Goal: Check status: Check status

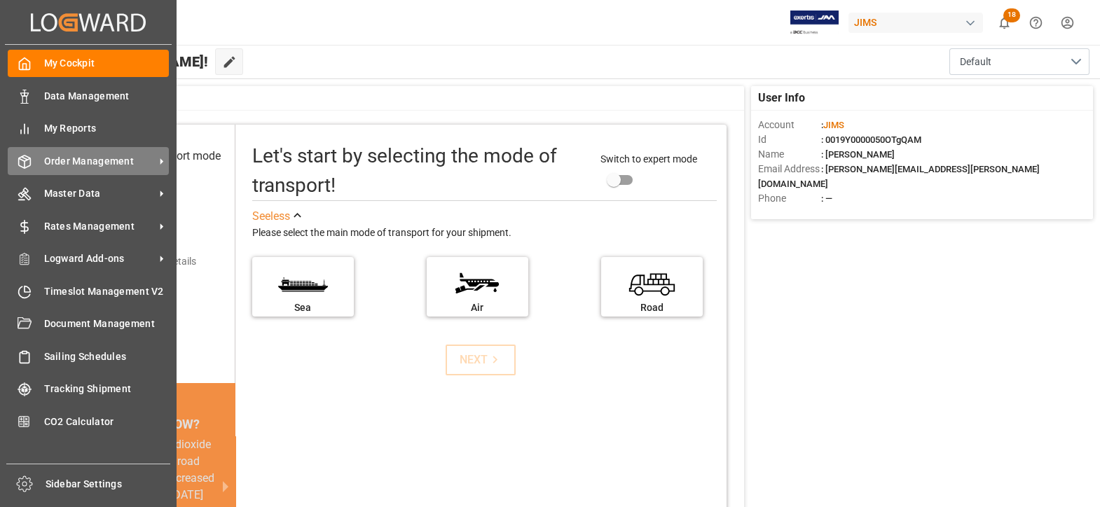
click at [64, 160] on span "Order Management" at bounding box center [99, 161] width 111 height 15
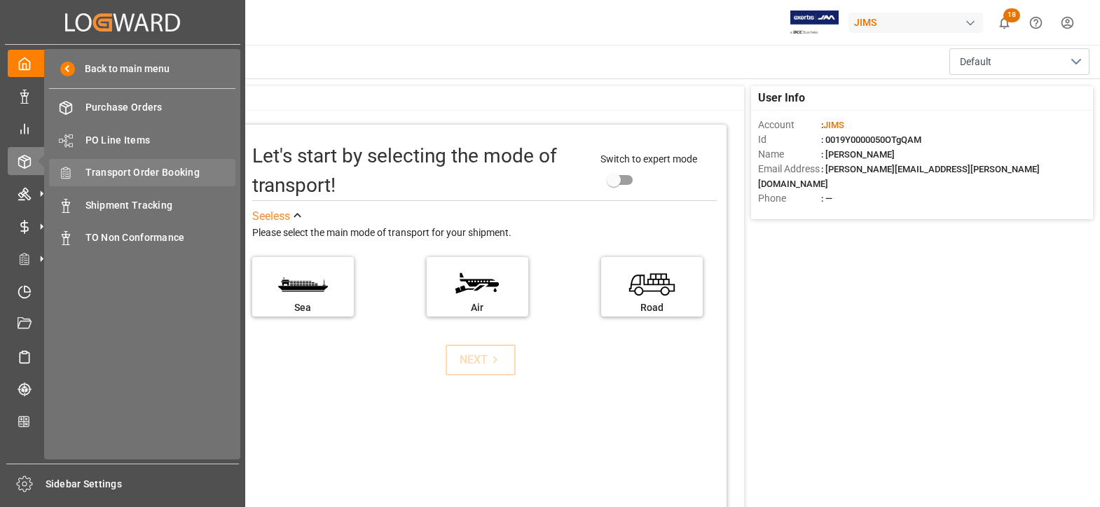
click at [121, 170] on span "Transport Order Booking" at bounding box center [160, 172] width 151 height 15
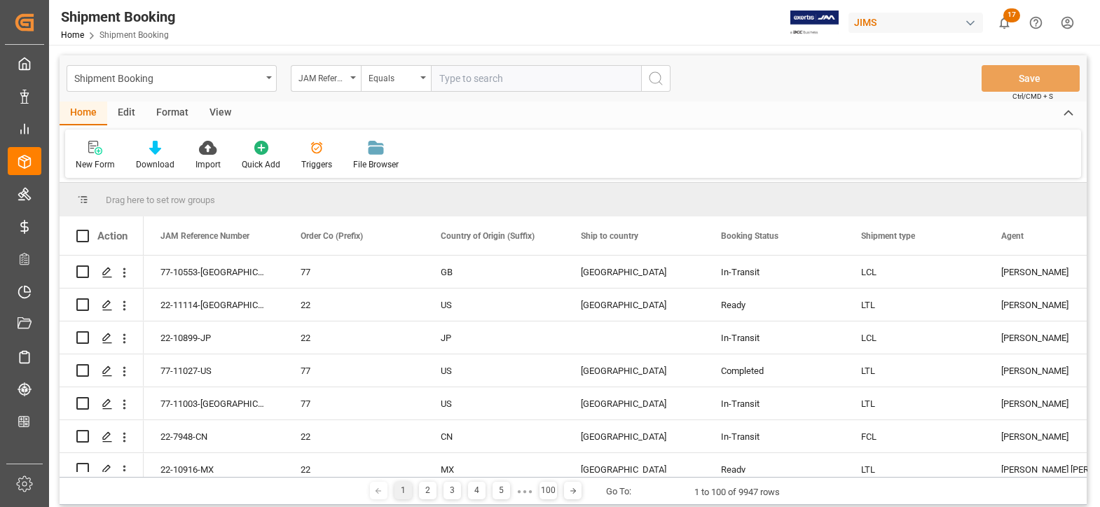
click at [218, 111] on div "View" at bounding box center [220, 114] width 43 height 24
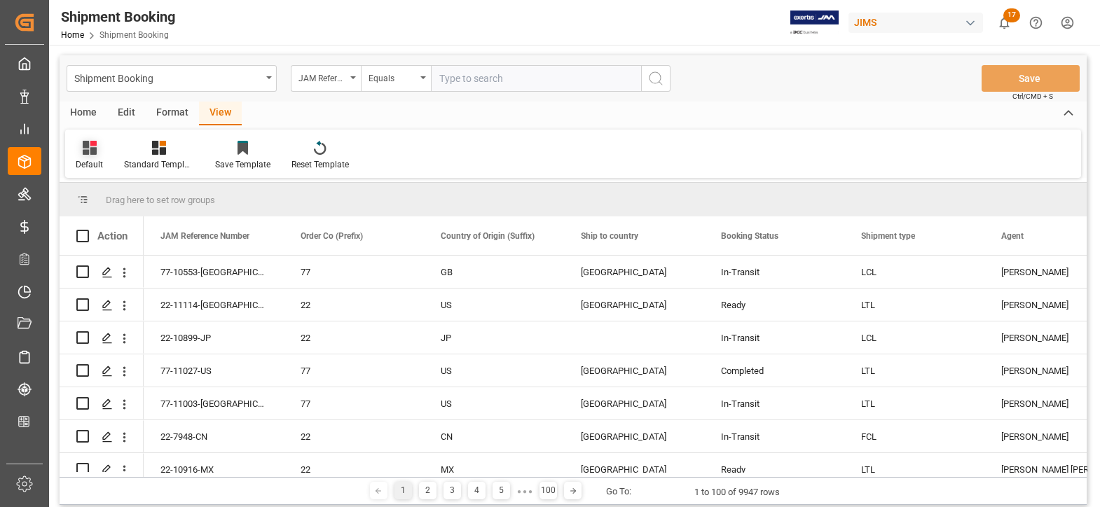
click at [85, 160] on div "Default" at bounding box center [89, 164] width 27 height 13
click at [95, 227] on div "[PERSON_NAME]" at bounding box center [144, 226] width 123 height 15
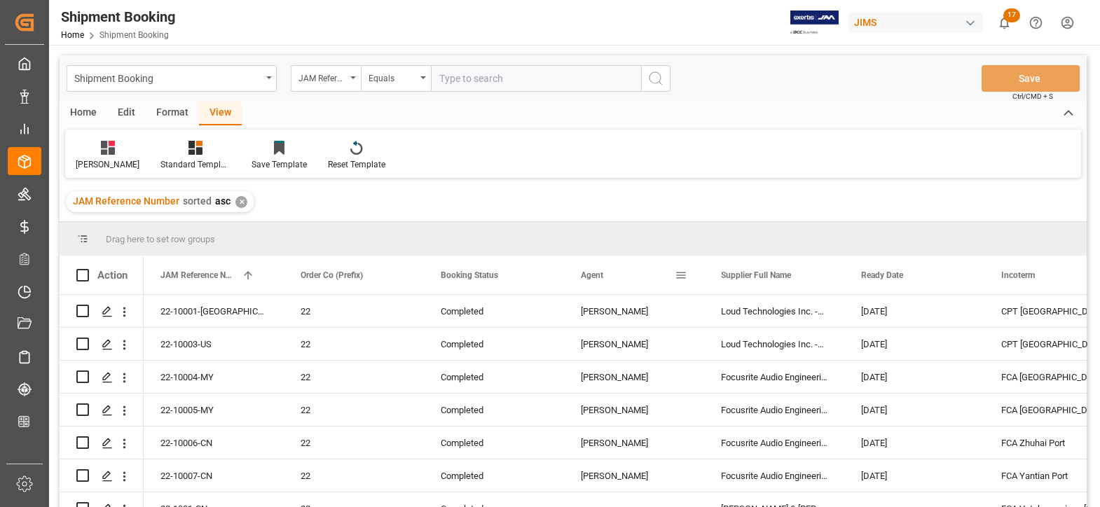
click at [680, 272] on span at bounding box center [681, 275] width 13 height 13
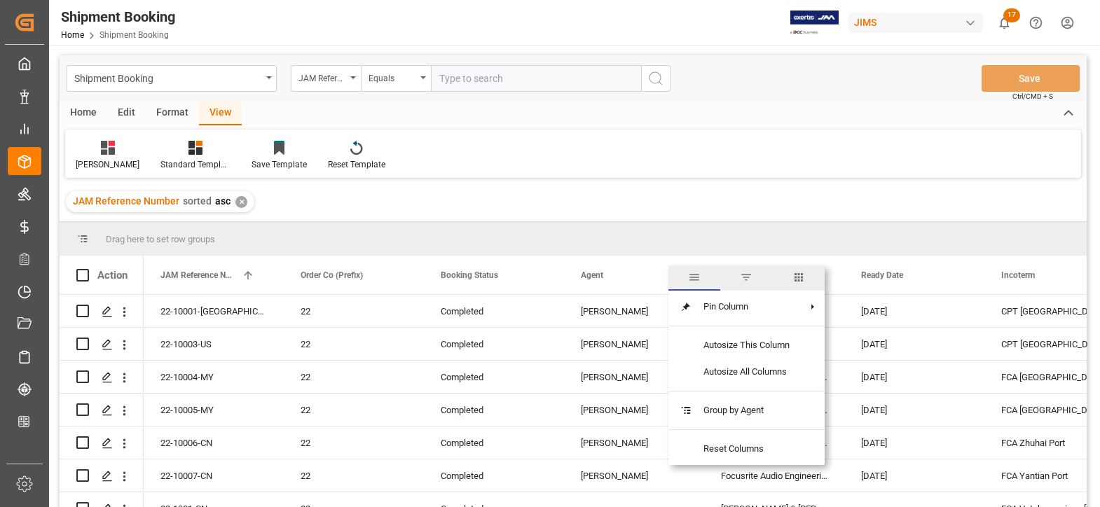
click at [748, 271] on span "filter" at bounding box center [746, 277] width 13 height 13
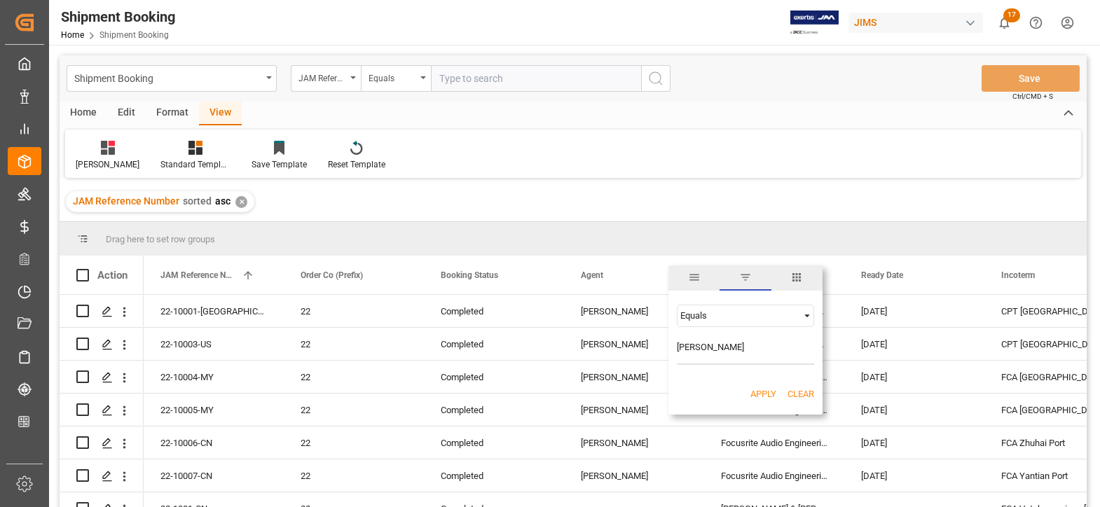
type input "[PERSON_NAME]"
click at [760, 388] on button "Apply" at bounding box center [763, 394] width 26 height 14
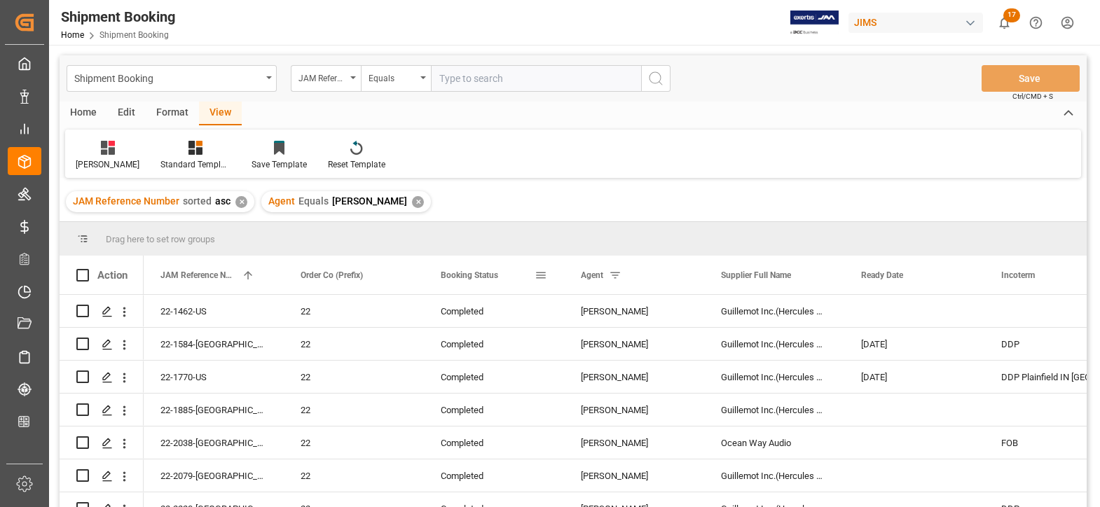
click at [512, 277] on div "Booking Status" at bounding box center [488, 275] width 94 height 39
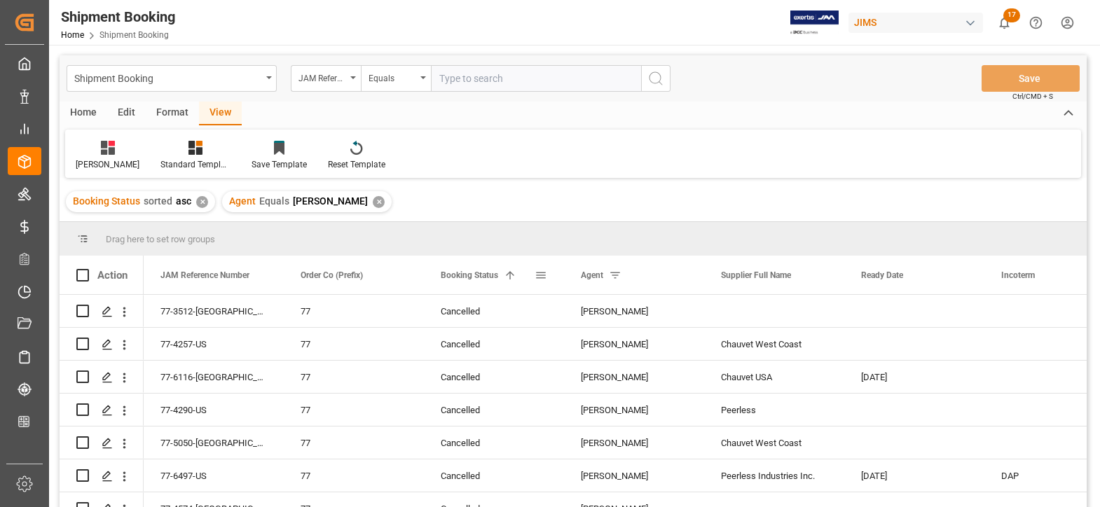
click at [503, 282] on div "Booking Status 1" at bounding box center [488, 275] width 94 height 39
